Goal: Information Seeking & Learning: Stay updated

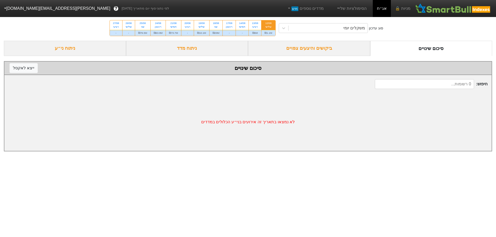
click at [334, 48] on div "ביקושים והיצעים צפויים" at bounding box center [309, 48] width 122 height 15
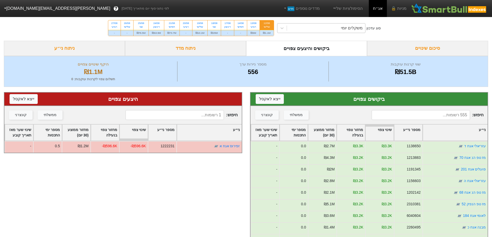
click at [338, 27] on div "משקלים יומי" at bounding box center [326, 28] width 79 height 9
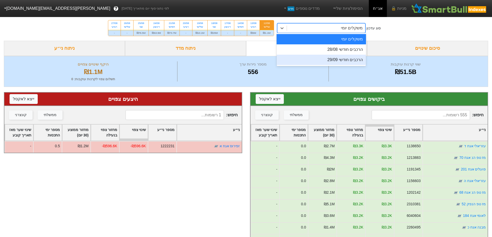
click at [337, 56] on div "הרכבים חודשי 29/09" at bounding box center [322, 60] width 90 height 10
